Goal: Find specific page/section: Find specific page/section

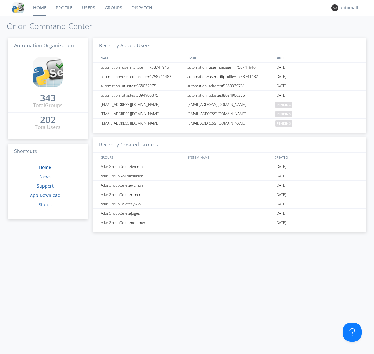
click at [141, 8] on link "Dispatch" at bounding box center [142, 8] width 30 height 16
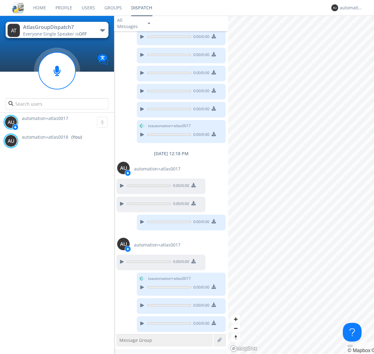
scroll to position [154, 0]
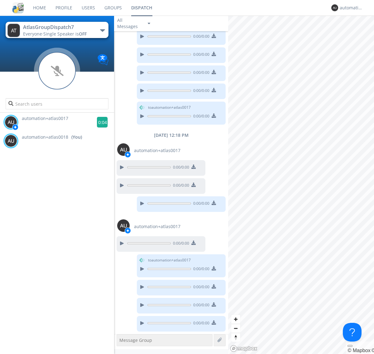
click at [100, 122] on g at bounding box center [102, 122] width 11 height 11
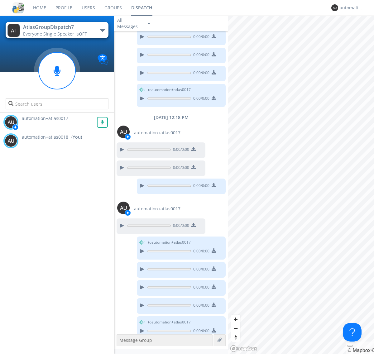
scroll to position [180, 0]
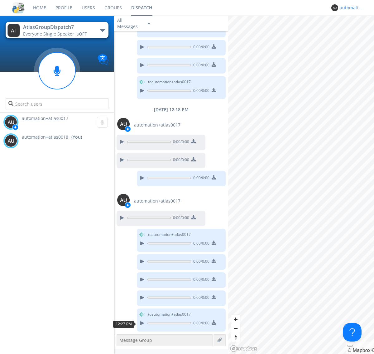
click at [349, 8] on div "automation+atlas0018" at bounding box center [351, 8] width 23 height 6
click at [354, 33] on div "Log Out" at bounding box center [354, 32] width 32 height 11
